Goal: Find specific page/section: Find specific page/section

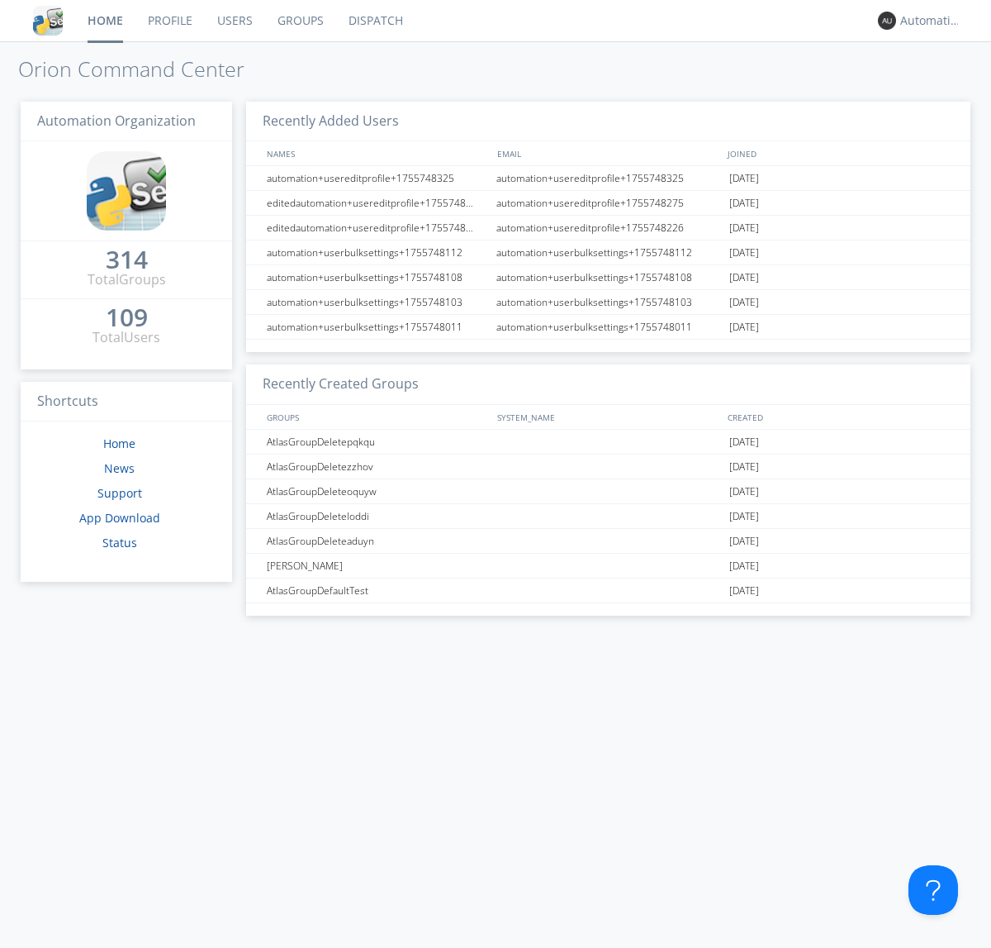
click at [374, 21] on link "Dispatch" at bounding box center [375, 20] width 79 height 41
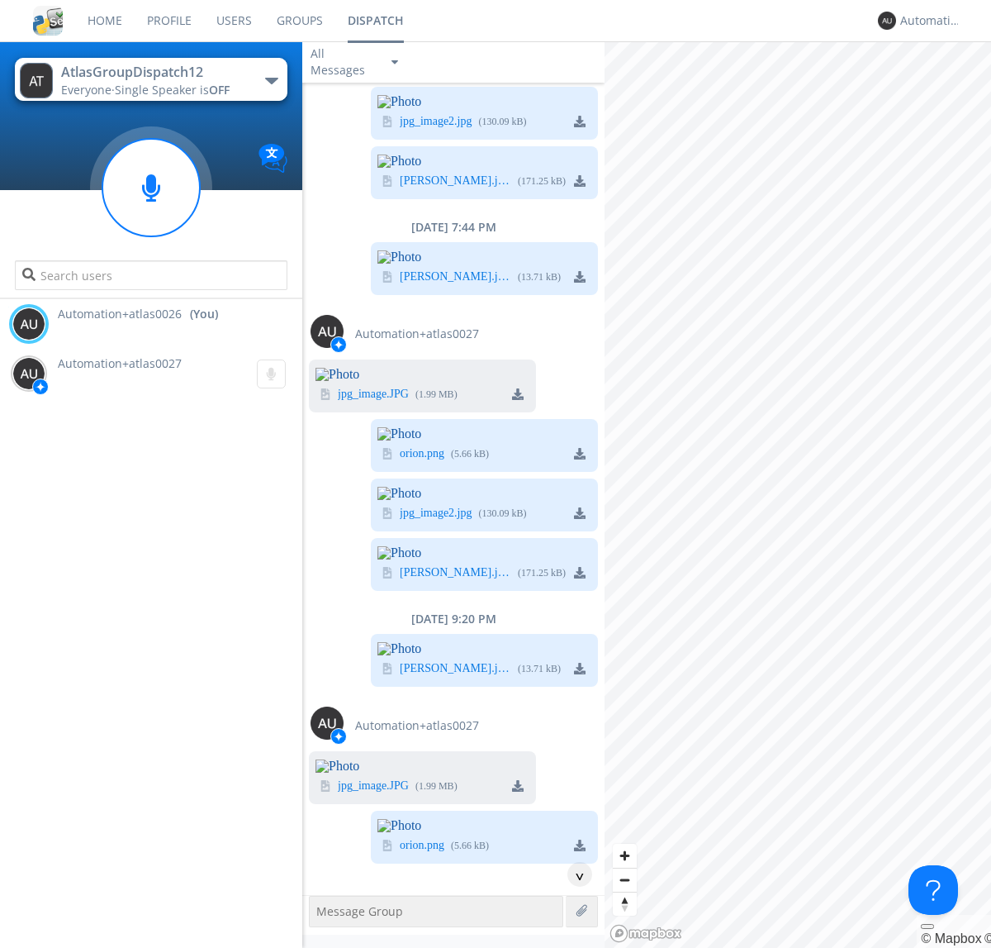
scroll to position [5535, 0]
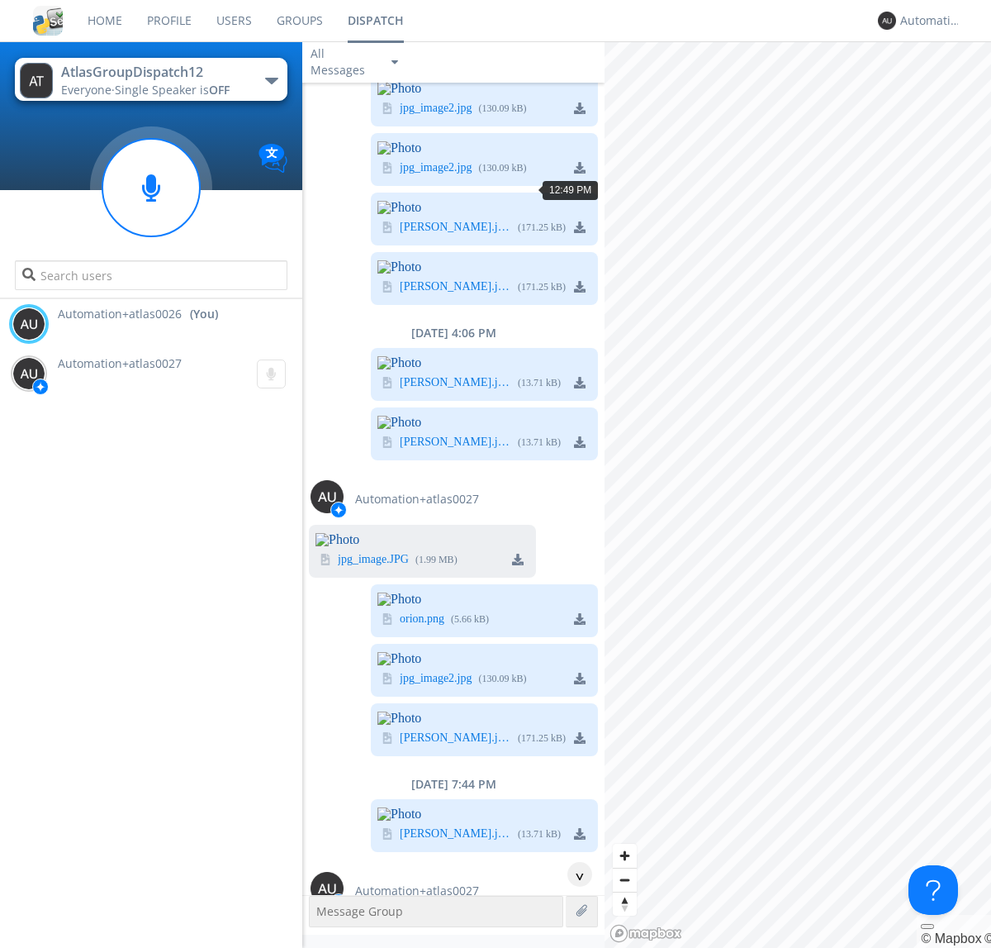
scroll to position [381, 0]
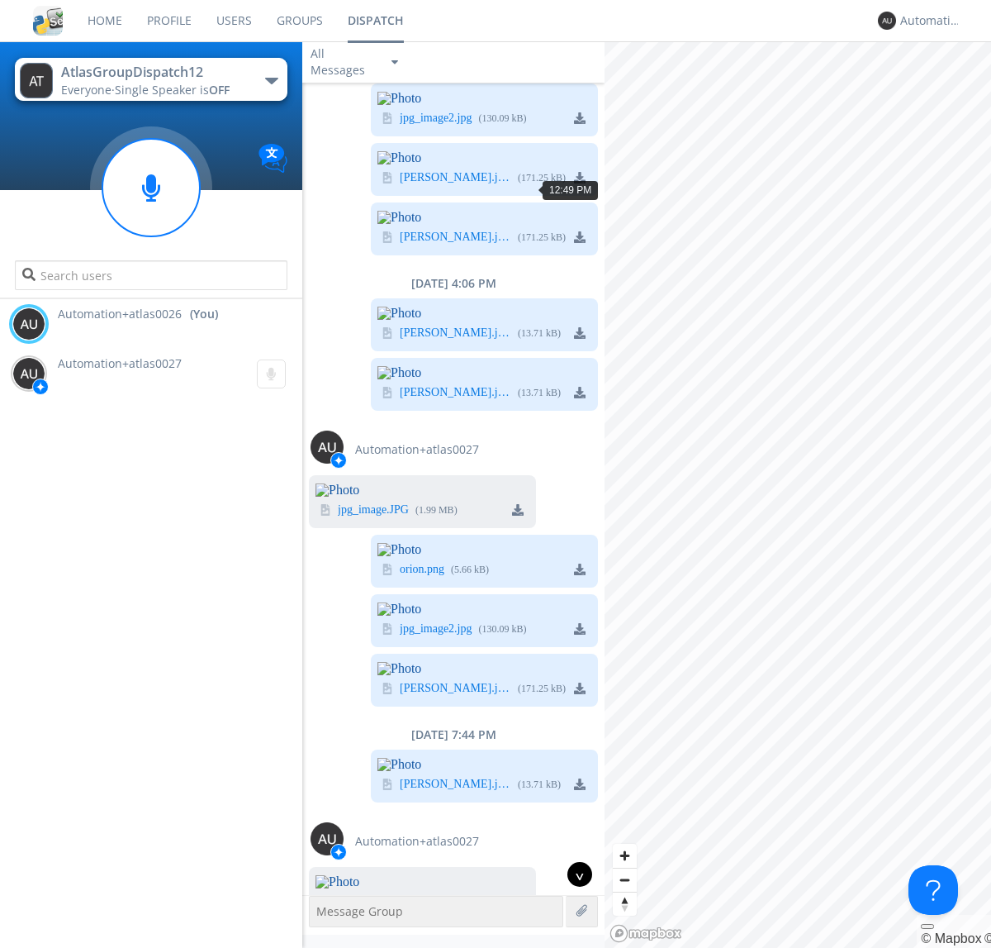
click at [573, 874] on div "^" at bounding box center [580, 874] width 25 height 25
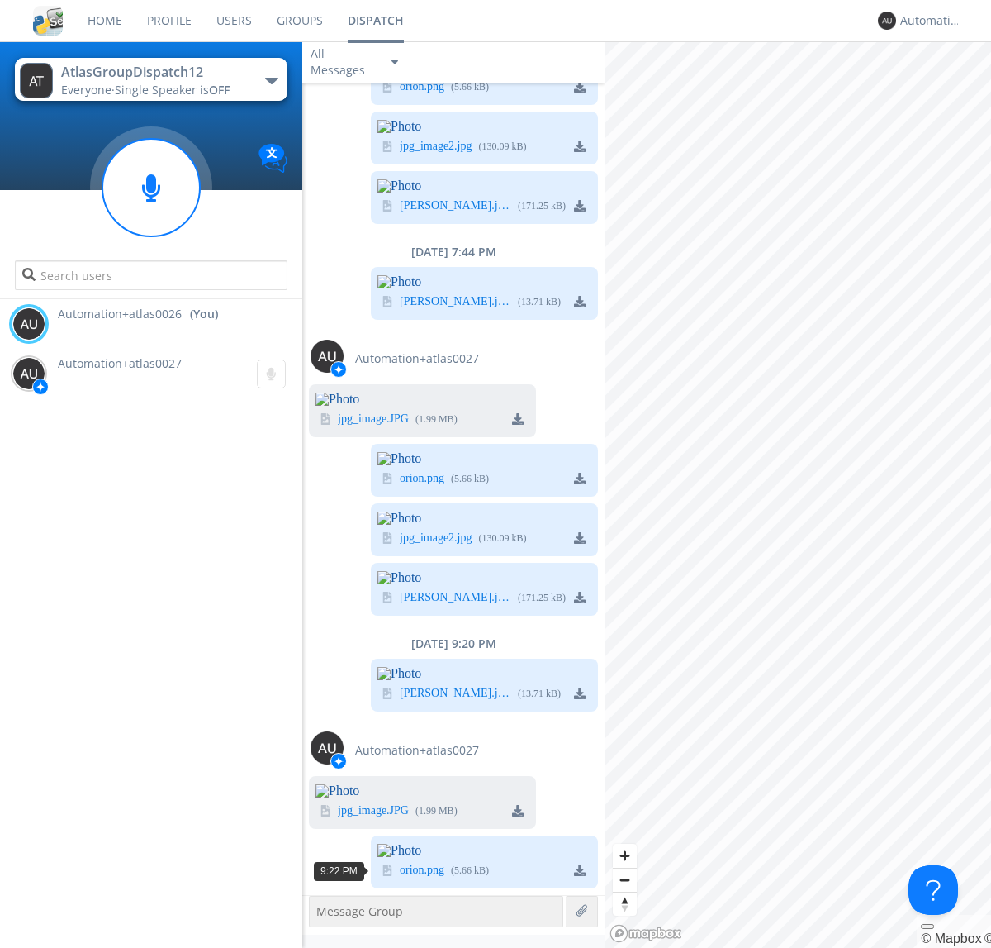
scroll to position [5851, 0]
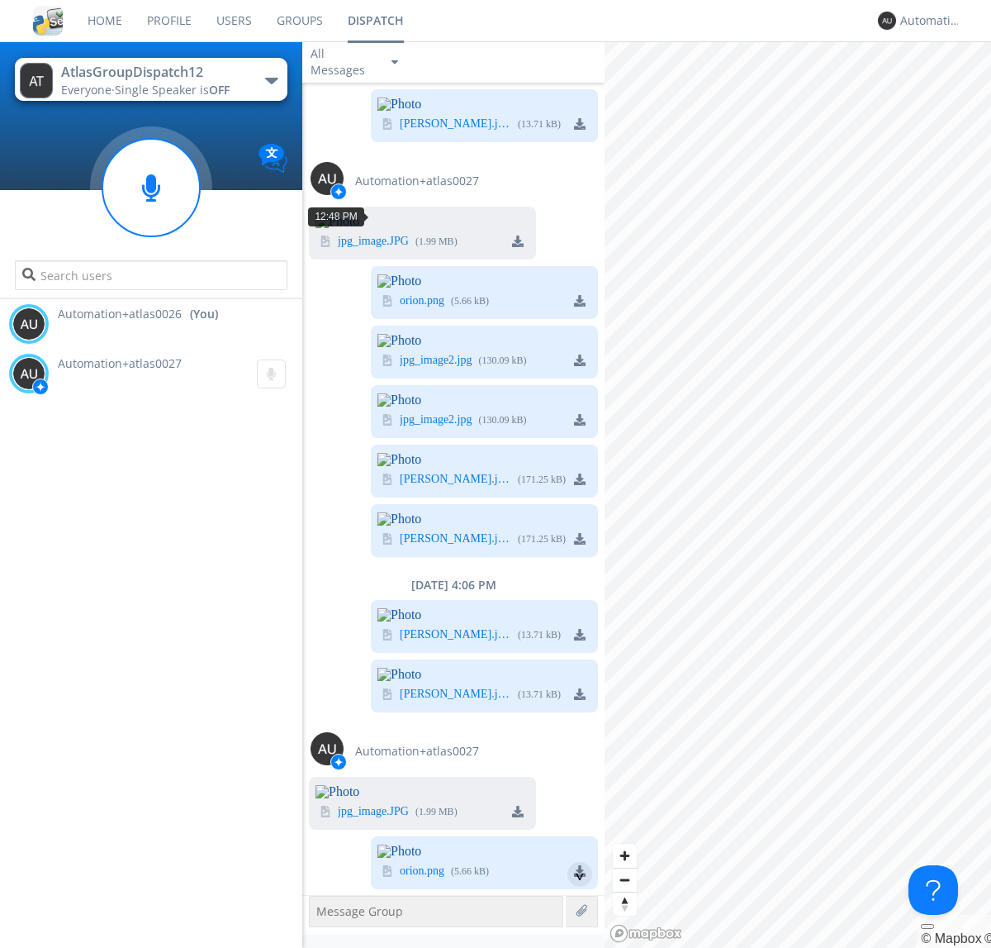
scroll to position [30, 0]
click at [573, 874] on div "^" at bounding box center [580, 874] width 25 height 25
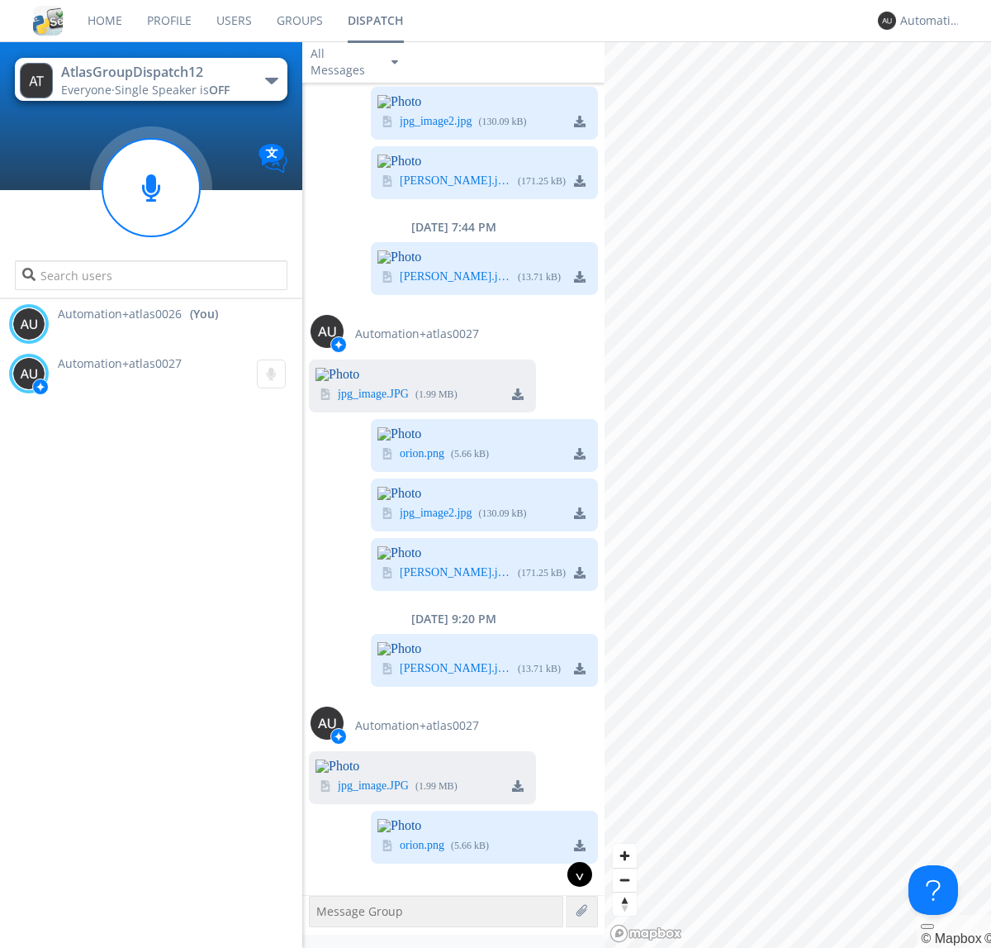
scroll to position [5818, 0]
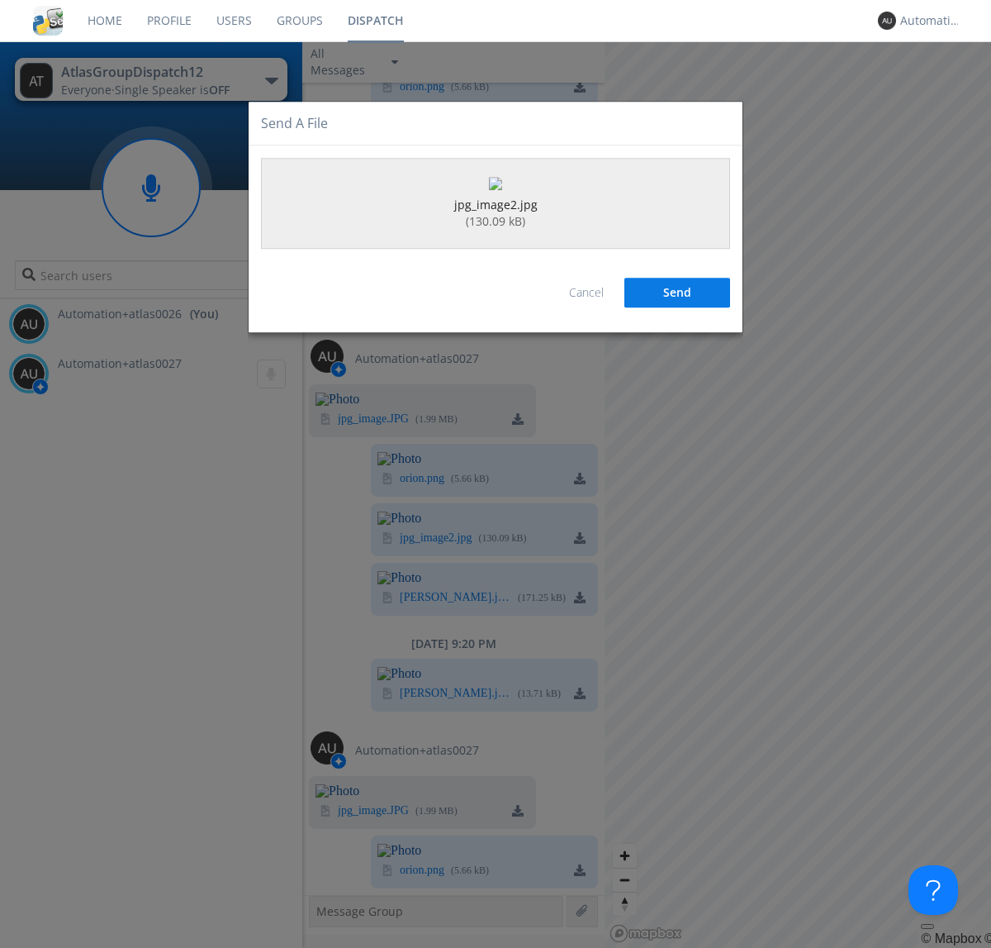
click at [677, 308] on button "Send" at bounding box center [678, 293] width 106 height 30
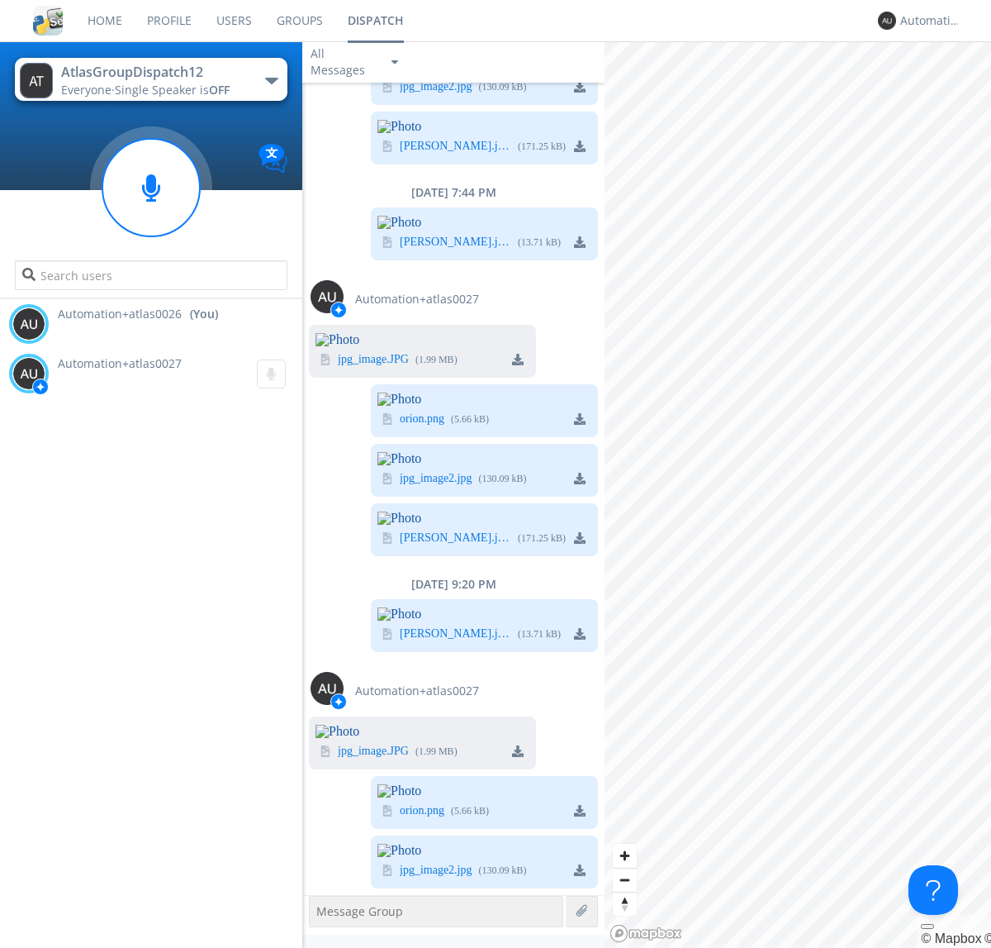
scroll to position [6328, 0]
click at [927, 21] on div "Automation+atlas0026" at bounding box center [932, 20] width 62 height 17
